Goal: Information Seeking & Learning: Learn about a topic

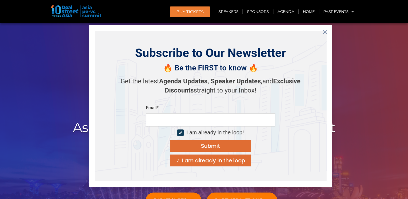
click at [325, 32] on line "Close" at bounding box center [325, 32] width 4 height 4
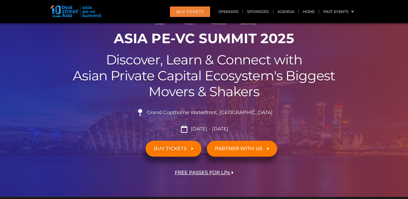
scroll to position [54, 0]
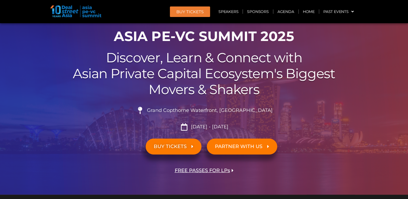
click at [204, 171] on span "FREE PASSES FOR LPs" at bounding box center [202, 170] width 55 height 5
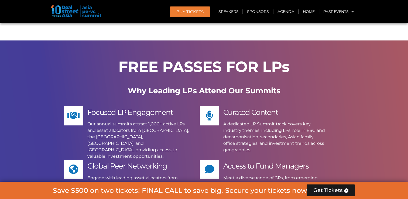
scroll to position [4280, 0]
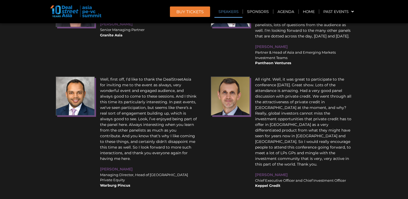
scroll to position [6484, 0]
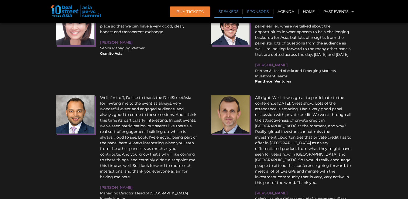
click at [254, 11] on link "Sponsors" at bounding box center [258, 11] width 30 height 12
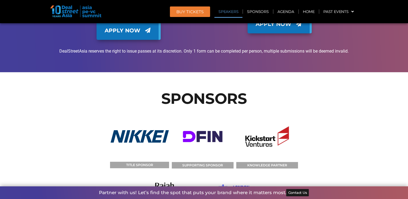
scroll to position [5689, 0]
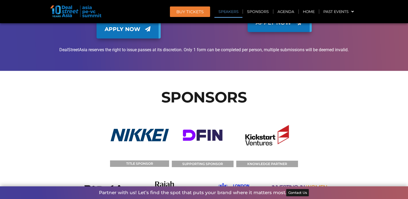
click at [292, 13] on link "Agenda" at bounding box center [285, 11] width 25 height 12
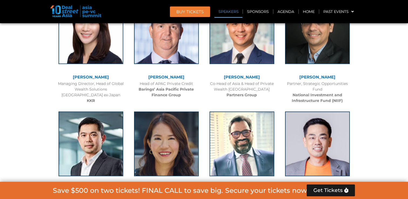
scroll to position [311, 0]
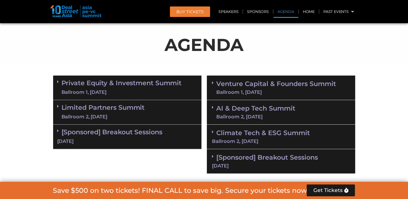
click at [109, 85] on link "Private Equity & Investment Summit Ballroom 1, [DATE]" at bounding box center [121, 88] width 120 height 16
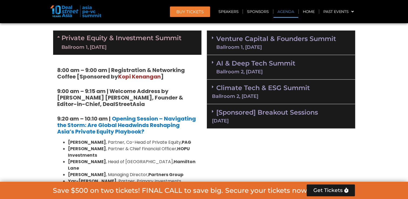
scroll to position [365, 0]
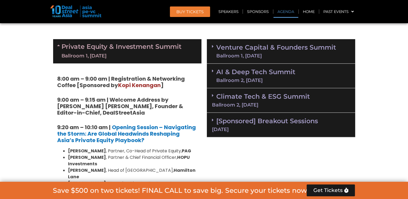
scroll to position [338, 0]
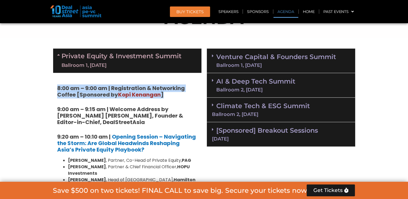
drag, startPoint x: 57, startPoint y: 87, endPoint x: 173, endPoint y: 93, distance: 115.9
click at [173, 93] on h5 "8:00 am – 9:00 am | Registration & Networking Coffee [Sponsored by [PERSON_NAME…" at bounding box center [127, 91] width 140 height 13
drag, startPoint x: 173, startPoint y: 93, endPoint x: 138, endPoint y: 86, distance: 35.0
copy strong "8:00 am – 9:00 am | Registration & Networking Coffee [Sponsored by [PERSON_NAME…"
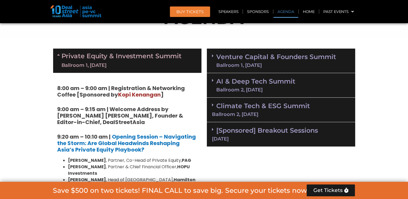
click at [99, 71] on div "Private Equity & Investment Summit Ballroom 1, [DATE]" at bounding box center [127, 61] width 148 height 24
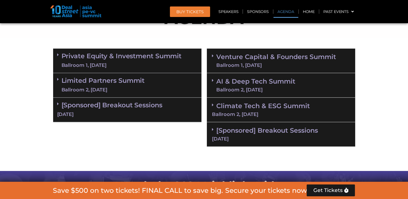
click at [102, 82] on link "Limited Partners [GEOGRAPHIC_DATA] 2, [DATE]" at bounding box center [102, 85] width 83 height 16
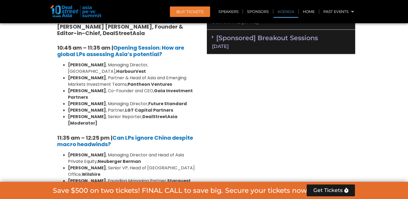
scroll to position [365, 0]
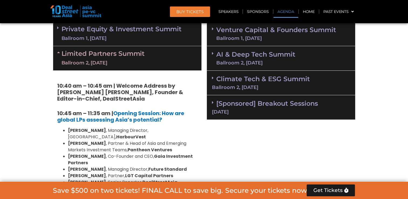
click at [102, 65] on div "Ballroom 2, [DATE]" at bounding box center [102, 63] width 83 height 7
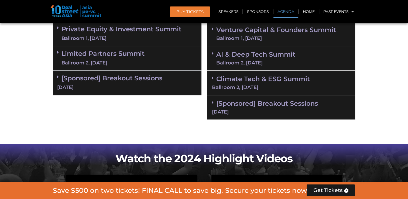
click at [255, 106] on link "[Sponsored] Breakout Sessions [DATE]" at bounding box center [281, 106] width 138 height 15
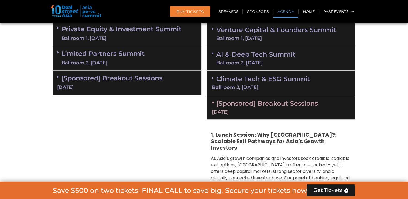
click at [255, 106] on link "[Sponsored] Breakout Sessions [DATE]" at bounding box center [281, 106] width 138 height 15
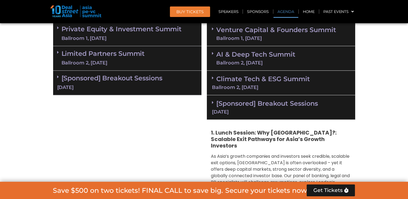
click at [255, 82] on link "Climate Tech & ESG Summit Ballroom 2, [DATE]" at bounding box center [281, 82] width 138 height 15
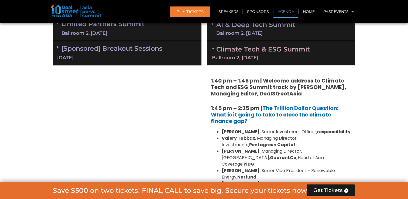
scroll to position [392, 0]
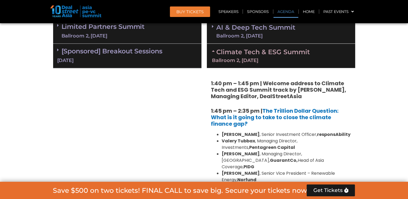
click at [263, 64] on div "Climate Tech & ESG Summit Ballroom 2, [DATE]" at bounding box center [281, 56] width 148 height 24
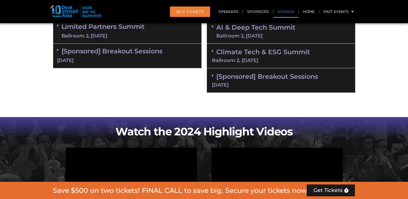
click at [251, 38] on div "AI & Deep Tech Summit Ballroom 2, [DATE]" at bounding box center [281, 31] width 148 height 25
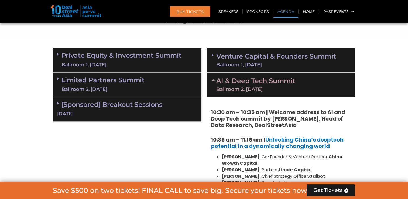
scroll to position [338, 0]
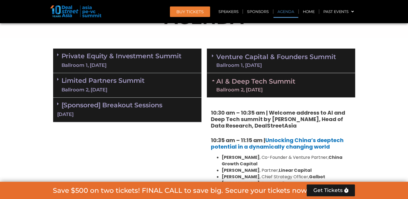
click at [251, 85] on link "AI & Deep Tech Summit Ballroom 2, [DATE]" at bounding box center [255, 85] width 79 height 14
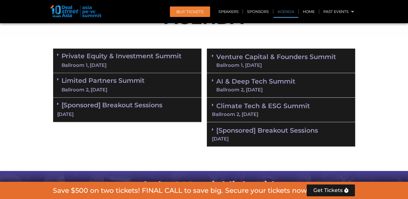
click at [251, 68] on div "Venture Capital & Founders​ Summit Ballroom 1, [DATE]" at bounding box center [281, 61] width 148 height 25
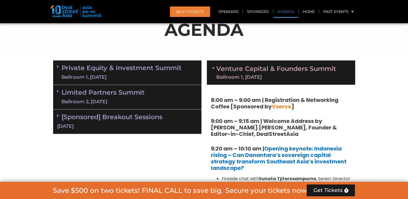
scroll to position [311, 0]
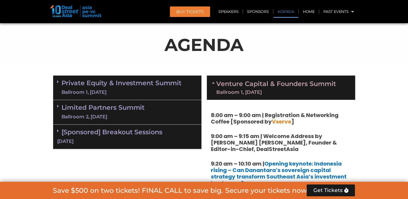
click at [212, 87] on span at bounding box center [214, 88] width 4 height 14
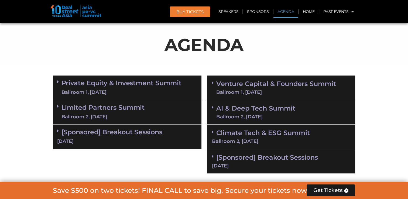
click at [91, 115] on div "Ballroom 2, [DATE]" at bounding box center [102, 117] width 83 height 7
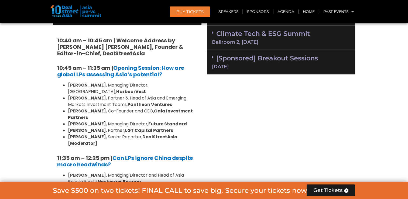
scroll to position [338, 0]
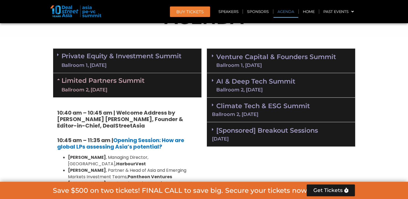
click at [109, 81] on link "Limited Partners [GEOGRAPHIC_DATA] 2, [DATE]" at bounding box center [102, 85] width 83 height 16
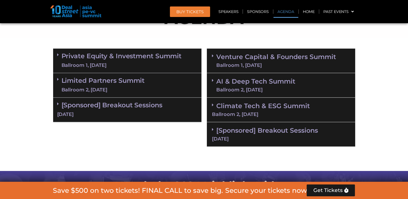
click at [260, 81] on link "AI & Deep Tech Summit Ballroom 2, [DATE]" at bounding box center [255, 85] width 79 height 14
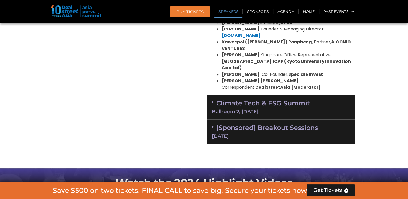
scroll to position [526, 0]
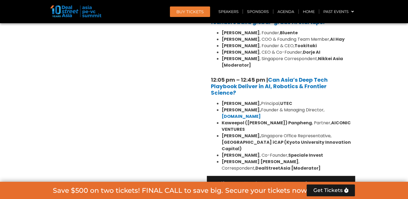
drag, startPoint x: 241, startPoint y: 135, endPoint x: 220, endPoint y: 122, distance: 23.8
click at [220, 122] on ul "[PERSON_NAME], Principal, UTEC [PERSON_NAME], Founder & Managing Director, [DOM…" at bounding box center [281, 135] width 140 height 71
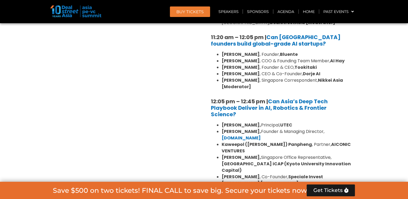
scroll to position [445, 0]
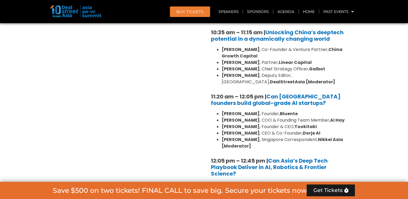
click at [200, 116] on div "Private Equity & Investment Summit Ballroom 1, [DATE] 8:00 am – 9:00 am | Regis…" at bounding box center [127, 123] width 154 height 370
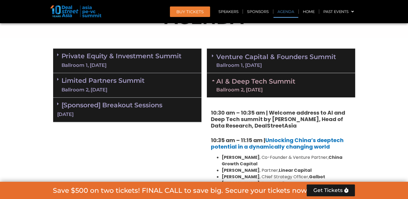
scroll to position [338, 0]
click at [226, 87] on div "Ballroom 2, [DATE]" at bounding box center [255, 89] width 79 height 5
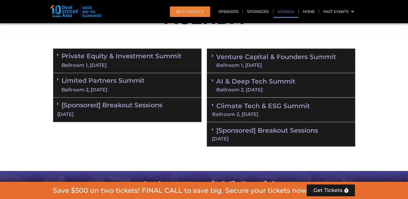
click at [236, 63] on div "Ballroom 1, [DATE]" at bounding box center [276, 65] width 120 height 5
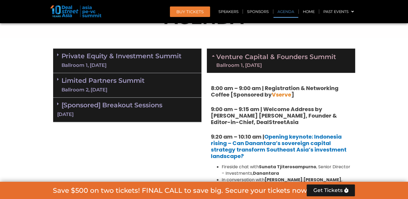
click at [262, 59] on link "Venture Capital & Founders​ Summit Ballroom 1, [DATE]" at bounding box center [276, 61] width 120 height 14
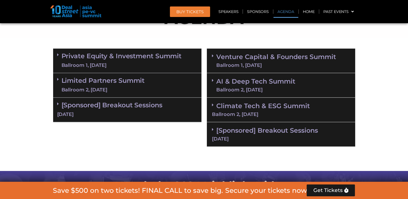
click at [288, 112] on div "Ballroom 2, [DATE]" at bounding box center [281, 114] width 138 height 5
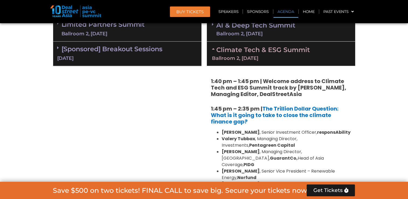
scroll to position [392, 0]
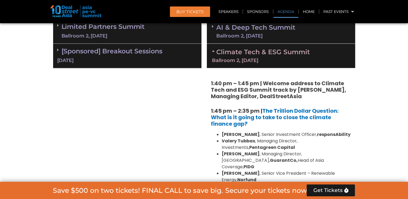
click at [213, 58] on div "Ballroom 2, [DATE]" at bounding box center [281, 60] width 138 height 5
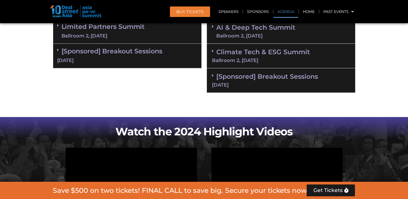
click at [224, 34] on div "Ballroom 2, [DATE]" at bounding box center [255, 35] width 79 height 5
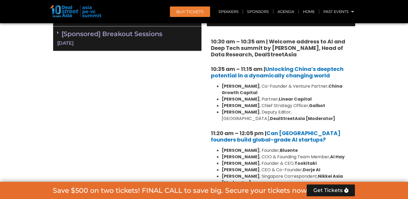
scroll to position [365, 0]
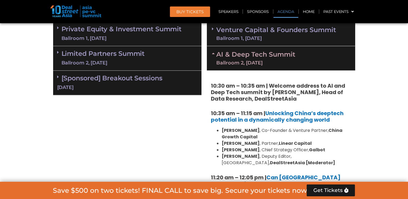
click at [266, 59] on link "AI & Deep Tech Summit Ballroom 2, [DATE]" at bounding box center [255, 58] width 79 height 14
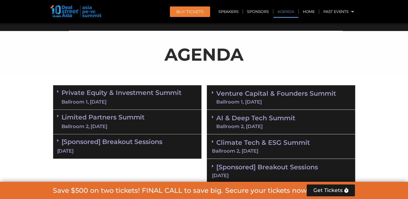
scroll to position [230, 0]
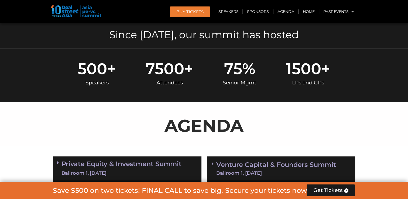
click at [259, 166] on link "Venture Capital & Founders​ Summit Ballroom 1, [DATE]" at bounding box center [276, 169] width 120 height 14
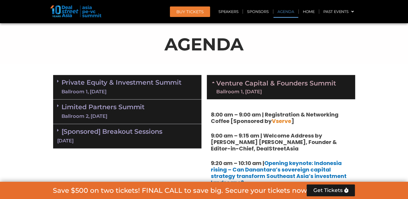
scroll to position [311, 0]
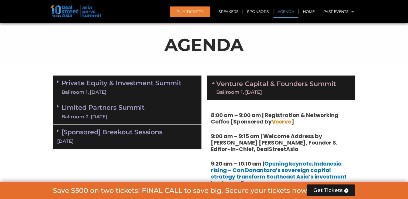
click at [288, 93] on div "Ballroom 1, [DATE]" at bounding box center [276, 92] width 120 height 5
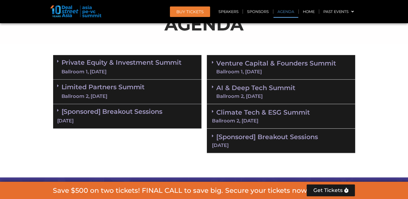
scroll to position [365, 0]
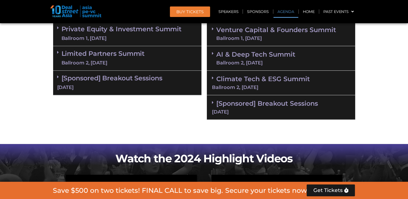
click at [259, 88] on div "Ballroom 2, [DATE]" at bounding box center [281, 87] width 138 height 5
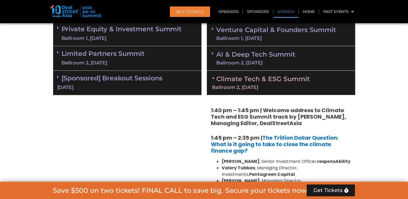
scroll to position [338, 0]
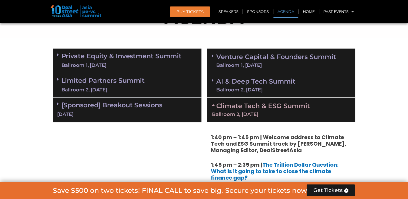
click at [232, 90] on div "Ballroom 2, [DATE]" at bounding box center [255, 89] width 79 height 5
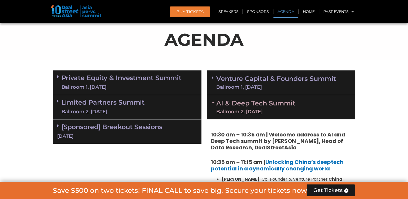
scroll to position [365, 0]
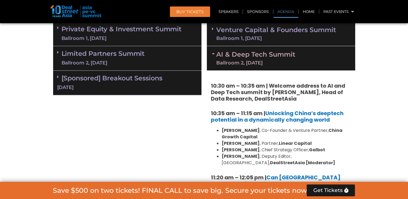
click at [119, 60] on div "Ballroom 2, [DATE]" at bounding box center [102, 63] width 83 height 7
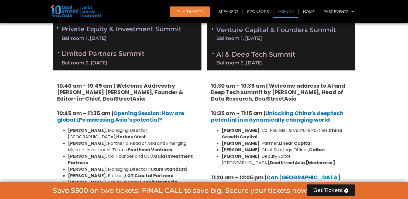
click at [256, 63] on div "Ballroom 2, [DATE]" at bounding box center [255, 62] width 79 height 5
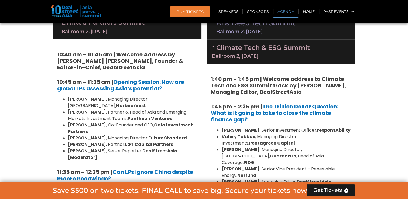
scroll to position [392, 0]
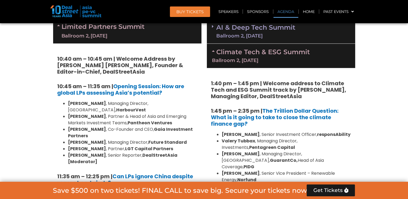
click at [257, 59] on div "Ballroom 2, [DATE]" at bounding box center [281, 60] width 138 height 5
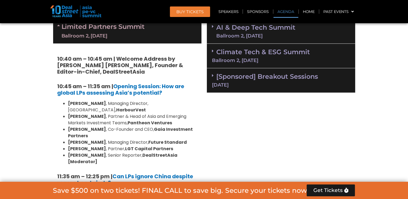
click at [152, 41] on div "Limited Partners [GEOGRAPHIC_DATA] 2, [DATE]" at bounding box center [127, 31] width 148 height 24
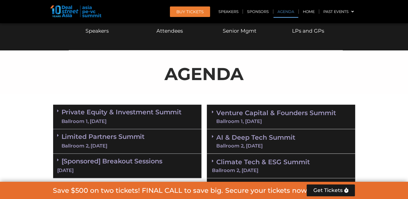
scroll to position [311, 0]
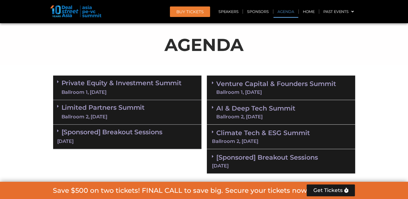
click at [265, 85] on link "Venture Capital & Founders​ Summit Ballroom 1, [DATE]" at bounding box center [276, 88] width 120 height 14
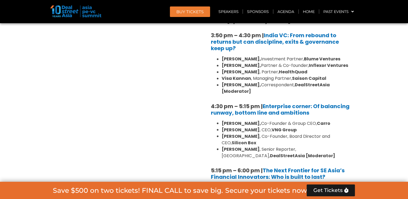
scroll to position [985, 0]
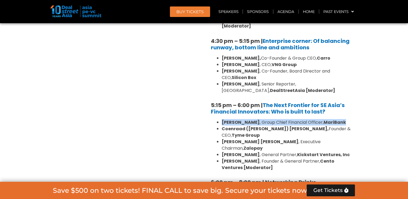
drag, startPoint x: 222, startPoint y: 95, endPoint x: 340, endPoint y: 93, distance: 118.1
click at [340, 119] on li "[PERSON_NAME] , Group Chief Financial Officer, MariBank" at bounding box center [286, 122] width 129 height 6
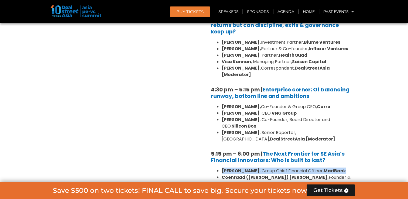
scroll to position [1012, 0]
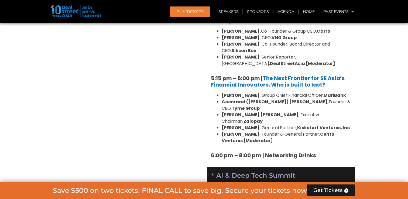
click at [273, 172] on link "AI & Deep Tech Summit Ballroom 2, [DATE]" at bounding box center [255, 179] width 79 height 14
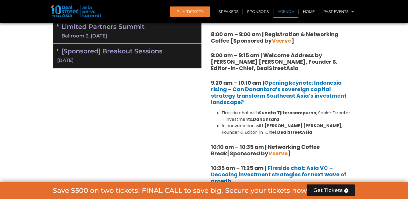
scroll to position [257, 0]
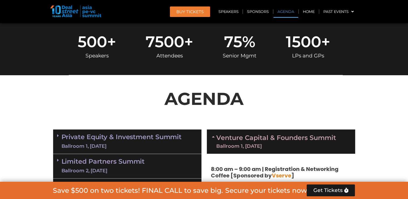
click at [269, 131] on div "Venture Capital & Founders​ Summit Ballroom 1, [DATE]" at bounding box center [281, 141] width 148 height 24
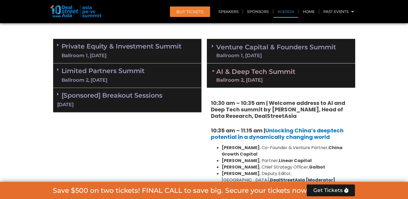
scroll to position [392, 0]
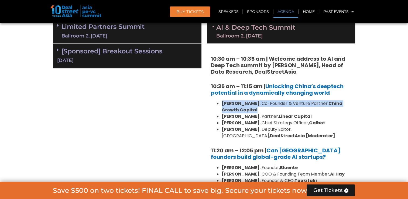
drag, startPoint x: 222, startPoint y: 102, endPoint x: 259, endPoint y: 108, distance: 37.4
click at [259, 108] on li "[PERSON_NAME] , Co-Founder & Venture Partner, [GEOGRAPHIC_DATA] Growth Capital" at bounding box center [286, 106] width 129 height 13
drag, startPoint x: 259, startPoint y: 108, endPoint x: 241, endPoint y: 106, distance: 17.6
copy li "[PERSON_NAME] , Co-Founder & Venture Partner, [GEOGRAPHIC_DATA] Growth Capital"
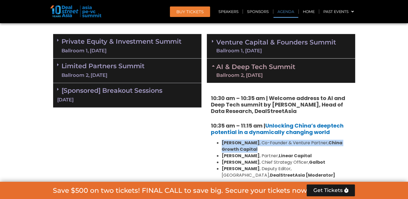
scroll to position [311, 0]
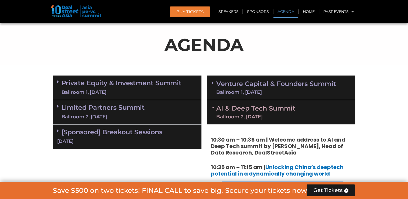
click at [263, 110] on link "AI & Deep Tech Summit Ballroom 2, [DATE]" at bounding box center [255, 112] width 79 height 14
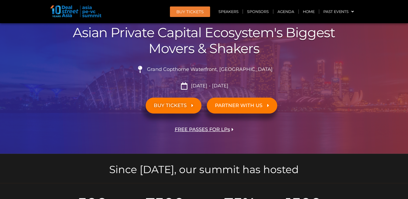
scroll to position [0, 0]
